Goal: Find contact information: Find contact information

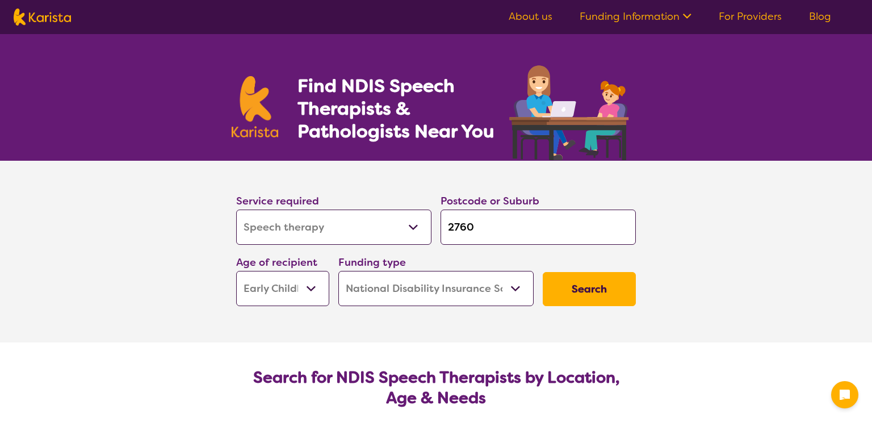
select select "Speech therapy"
select select "EC"
select select "NDIS"
select select "Speech therapy"
select select "EC"
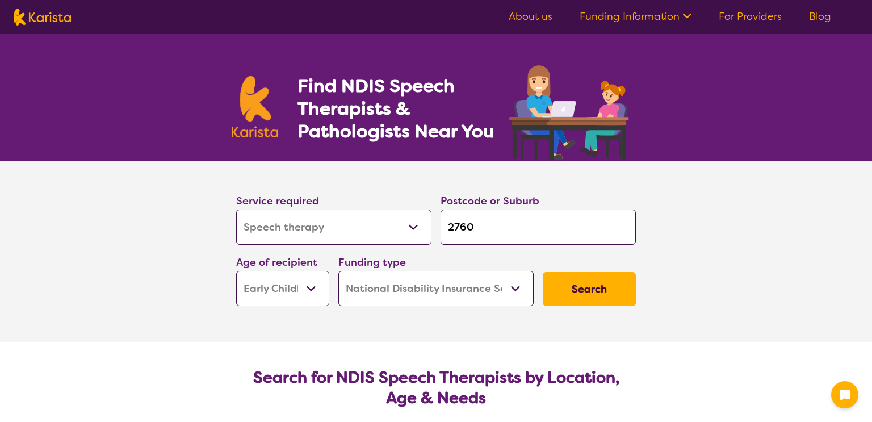
select select "NDIS"
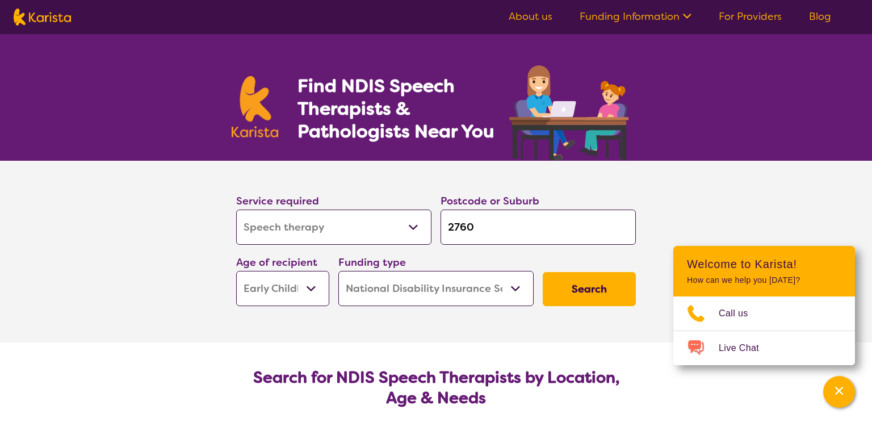
click at [575, 288] on button "Search" at bounding box center [589, 289] width 93 height 34
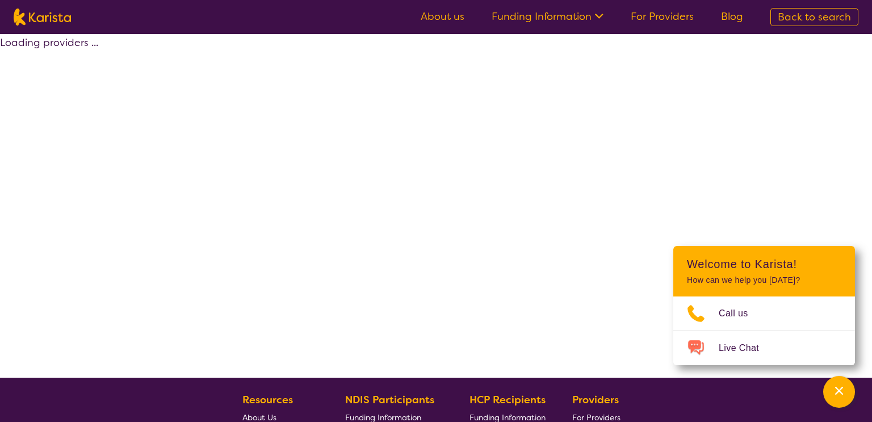
select select "by_score"
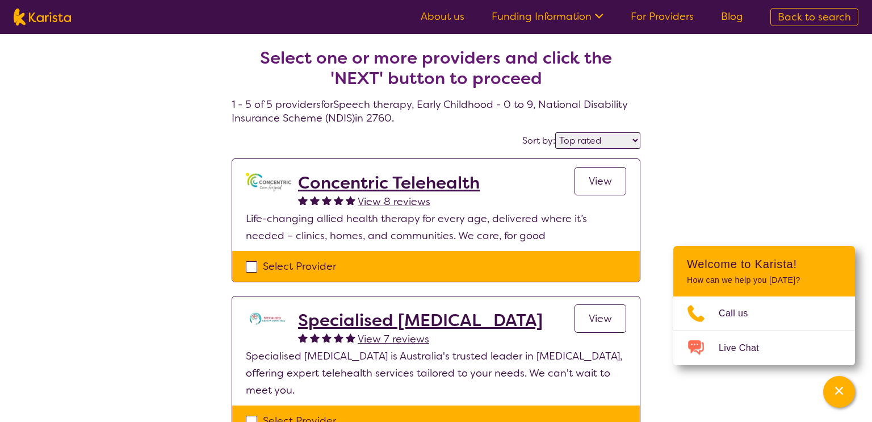
click at [388, 183] on h2 "Concentric Telehealth" at bounding box center [389, 183] width 182 height 20
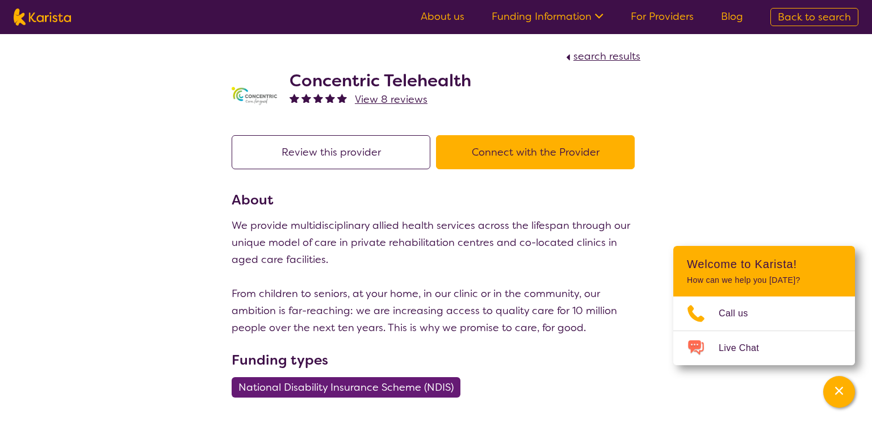
click at [504, 159] on button "Connect with the Provider" at bounding box center [535, 152] width 199 height 34
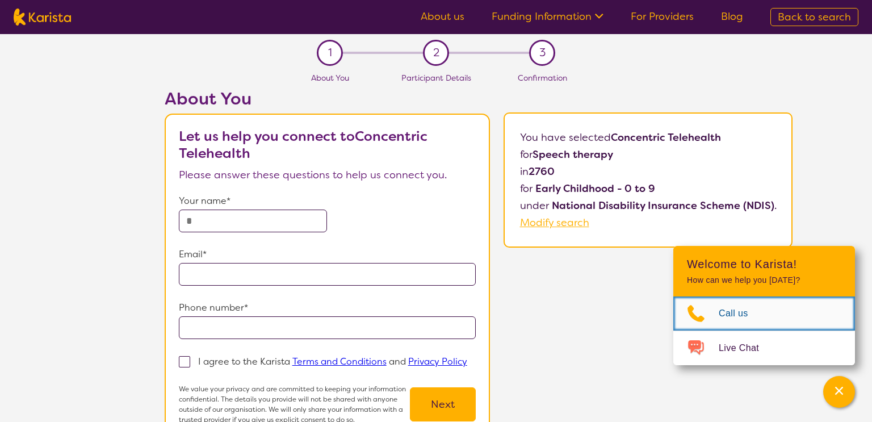
click at [741, 304] on link "Call us" at bounding box center [764, 313] width 182 height 34
click at [700, 319] on icon "Choose channel" at bounding box center [696, 313] width 17 height 17
